Goal: Find specific page/section: Find specific page/section

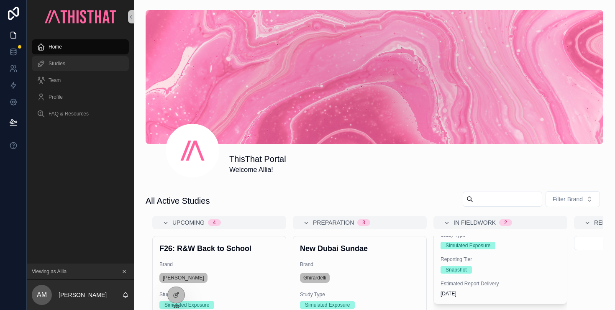
click at [65, 61] on div "Studies" at bounding box center [80, 63] width 87 height 13
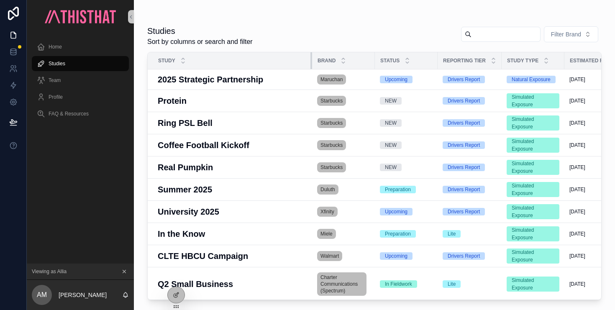
drag, startPoint x: 233, startPoint y: 59, endPoint x: 310, endPoint y: 66, distance: 77.7
click at [310, 66] on tr "Study Brand Status Reporting Tier Study Type Estimated Report Delivery Complete…" at bounding box center [469, 60] width 642 height 17
click at [178, 297] on icon at bounding box center [176, 295] width 7 height 7
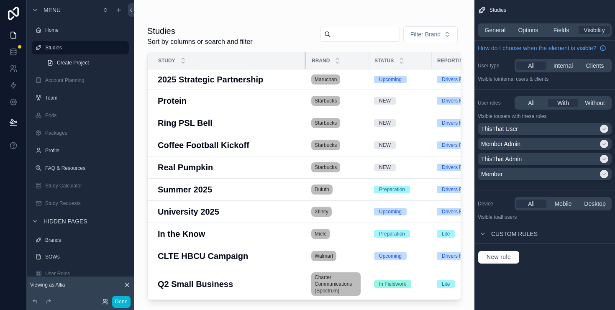
drag, startPoint x: 305, startPoint y: 60, endPoint x: 299, endPoint y: 64, distance: 7.0
click at [305, 64] on div "scrollable content" at bounding box center [306, 60] width 3 height 17
click at [126, 300] on button "Done" at bounding box center [121, 302] width 18 height 12
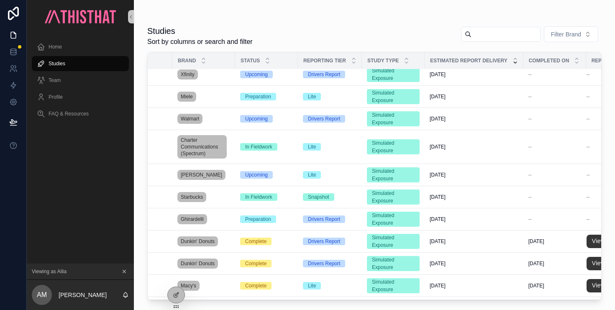
scroll to position [157, 134]
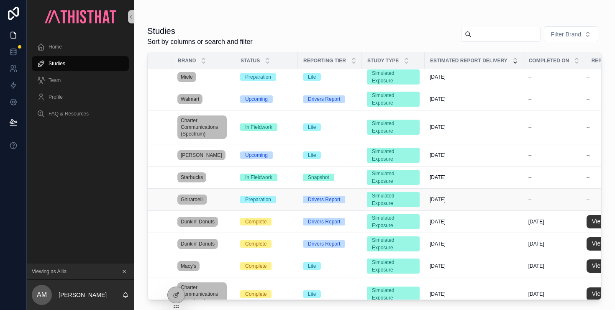
click at [253, 199] on div "Preparation" at bounding box center [258, 200] width 26 height 8
